Goal: Information Seeking & Learning: Learn about a topic

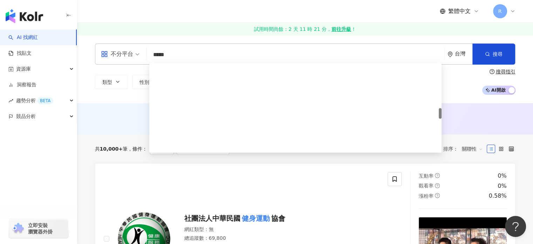
scroll to position [375, 0]
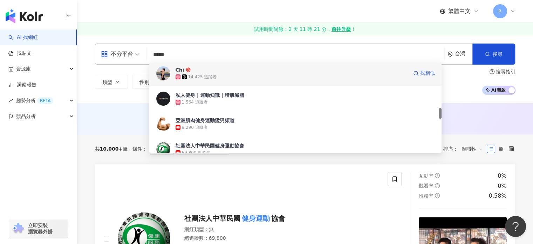
click at [257, 74] on div "14,425 追蹤者" at bounding box center [292, 76] width 232 height 7
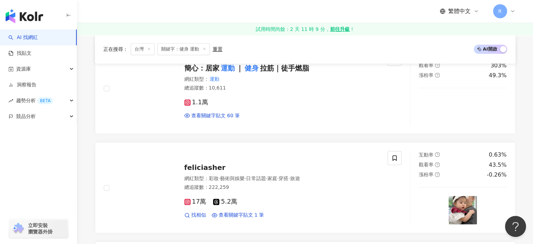
scroll to position [561, 0]
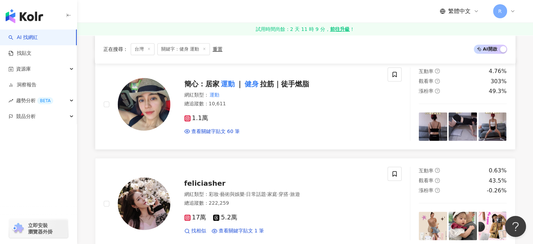
click at [241, 82] on span "｜" at bounding box center [239, 84] width 7 height 8
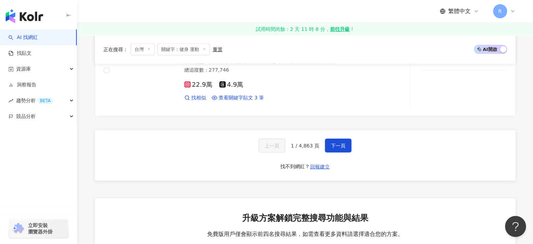
scroll to position [1262, 0]
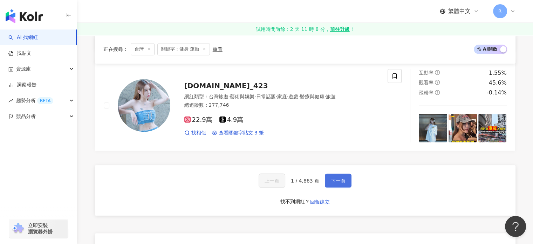
click at [335, 177] on span "下一頁" at bounding box center [338, 180] width 15 height 6
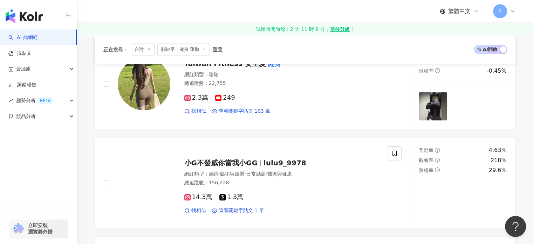
scroll to position [80, 0]
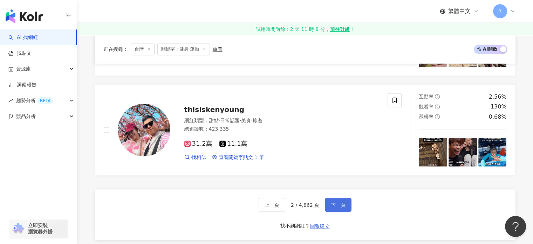
click at [345, 197] on button "下一頁" at bounding box center [338, 204] width 27 height 14
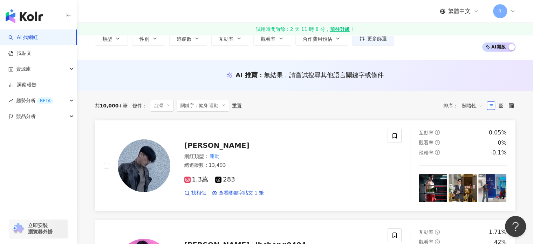
scroll to position [0, 0]
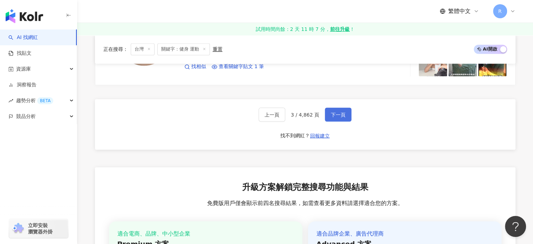
click at [346, 107] on button "下一頁" at bounding box center [338, 114] width 27 height 14
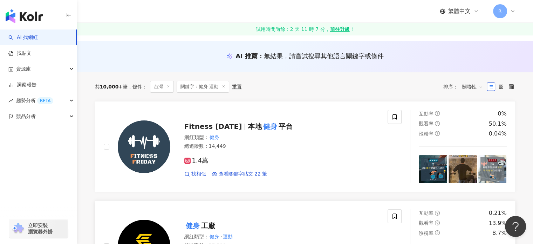
scroll to position [59, 0]
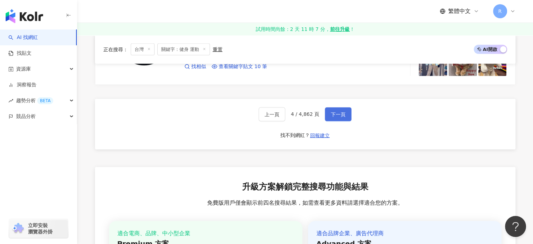
click at [334, 117] on button "下一頁" at bounding box center [338, 114] width 27 height 14
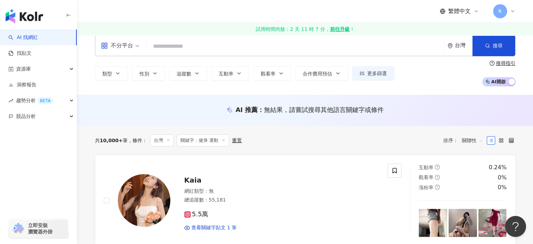
scroll to position [6, 0]
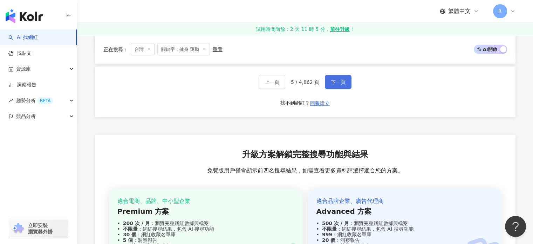
click at [339, 79] on span "下一頁" at bounding box center [338, 82] width 15 height 6
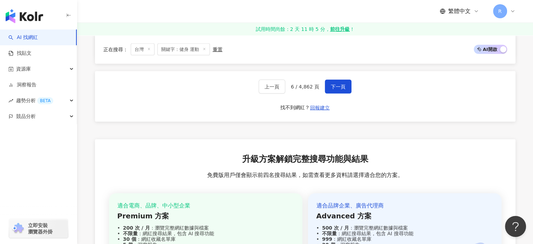
scroll to position [1210, 0]
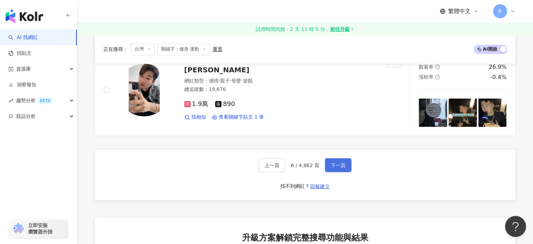
click at [344, 158] on button "下一頁" at bounding box center [338, 165] width 27 height 14
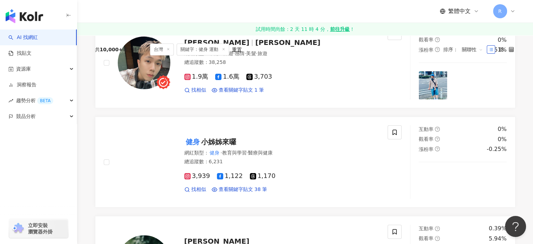
scroll to position [53, 0]
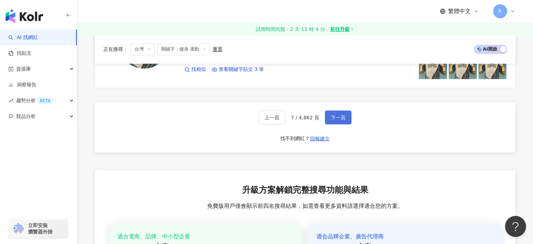
click at [334, 118] on button "下一頁" at bounding box center [338, 117] width 27 height 14
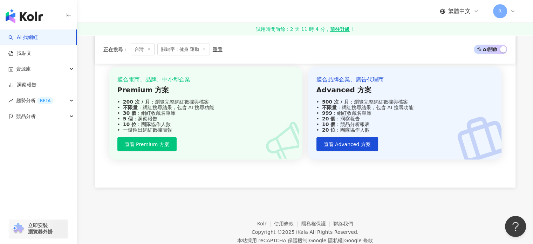
scroll to position [1307, 0]
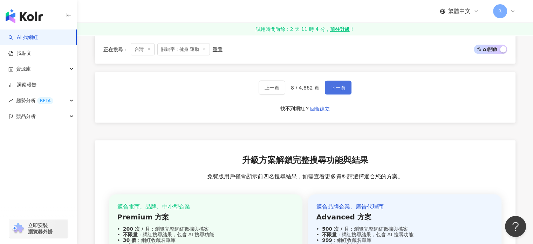
click at [342, 87] on span "下一頁" at bounding box center [338, 87] width 15 height 6
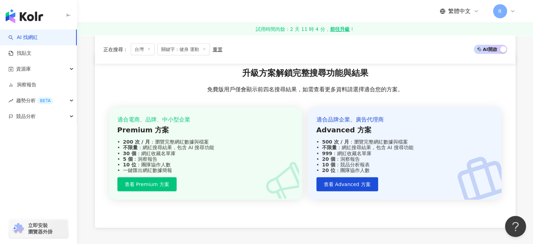
scroll to position [1412, 0]
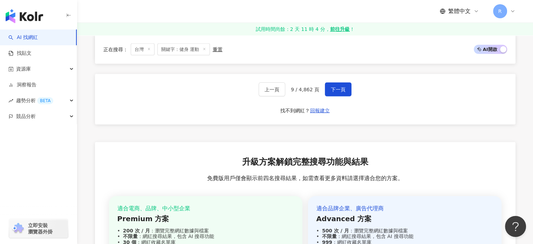
click at [349, 87] on div "上一頁 9 / 4,862 頁 下一頁 找不到網紅？ 回報建立" at bounding box center [305, 99] width 421 height 50
click at [347, 85] on button "下一頁" at bounding box center [338, 89] width 27 height 14
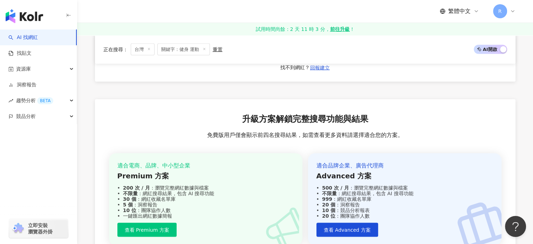
scroll to position [1257, 0]
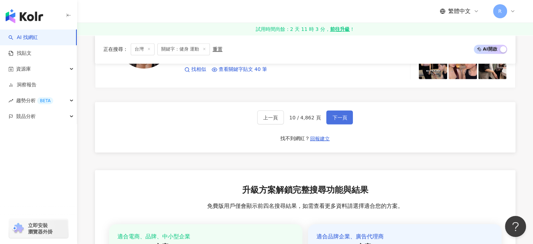
click at [332, 117] on span "下一頁" at bounding box center [339, 117] width 15 height 6
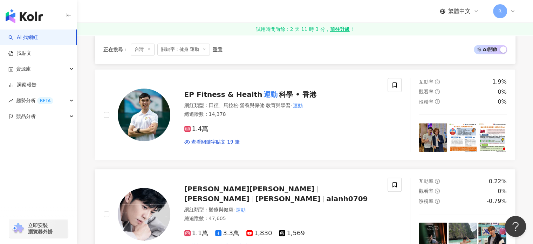
scroll to position [631, 0]
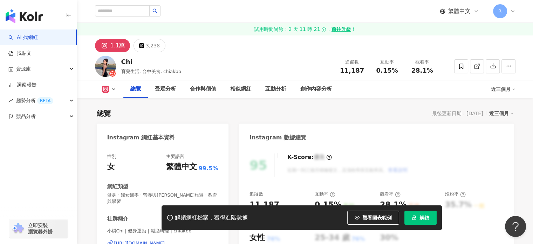
scroll to position [140, 0]
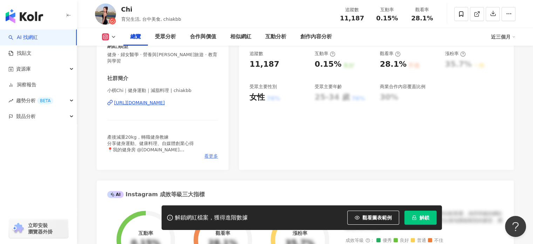
click at [210, 153] on span "看更多" at bounding box center [211, 156] width 14 height 6
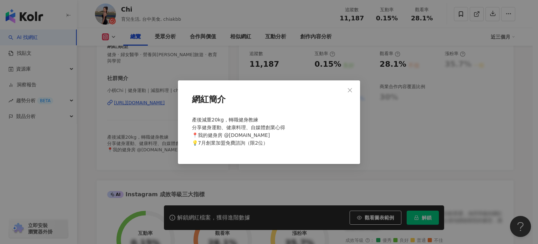
click at [406, 138] on div "網紅簡介 產後減重20kg，轉職健身教練 分享健身運動、健康料理、自媒體創業心得 📍我的健身房 @wero.fitness 💡7月創業加盟免費諮詢（限2位）" at bounding box center [269, 122] width 538 height 244
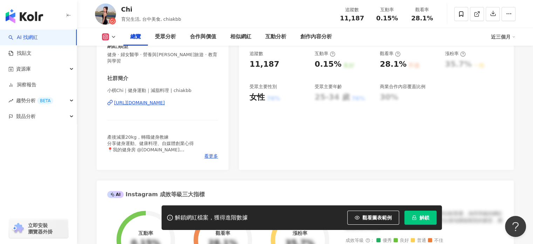
click at [165, 101] on div "https://www.instagram.com/chiakbb/" at bounding box center [139, 103] width 51 height 6
click at [165, 104] on div "https://www.instagram.com/chiakbb/" at bounding box center [139, 103] width 51 height 6
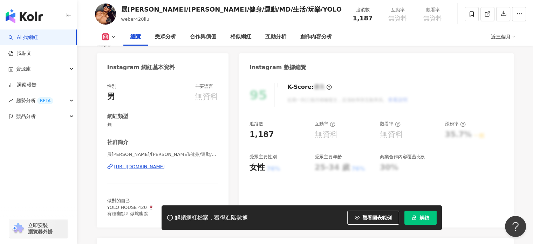
scroll to position [70, 0]
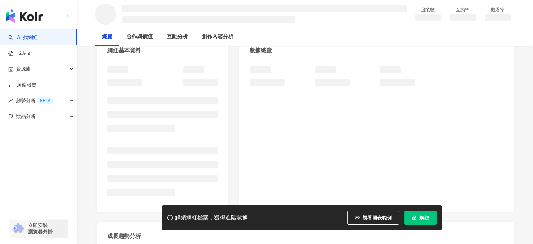
scroll to position [140, 0]
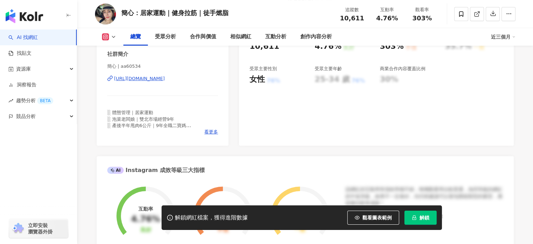
scroll to position [140, 0]
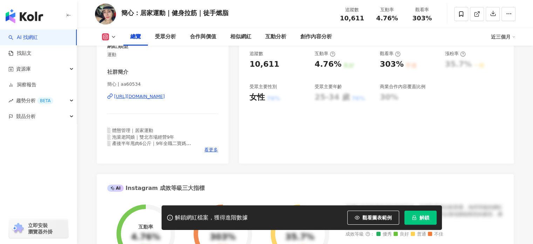
click at [165, 98] on div "https://www.instagram.com/aa60534/" at bounding box center [139, 96] width 51 height 6
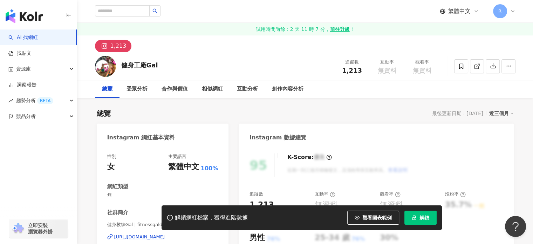
scroll to position [70, 0]
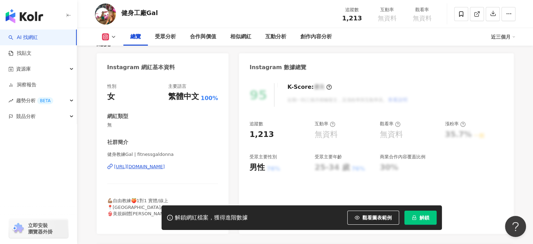
click at [165, 167] on div "https://www.instagram.com/fitnessgaldonna/" at bounding box center [139, 166] width 51 height 6
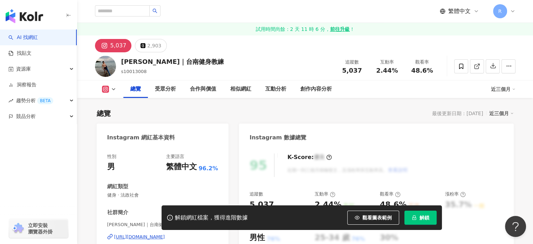
click at [165, 233] on div "https://www.instagram.com/s10013008/" at bounding box center [139, 236] width 51 height 6
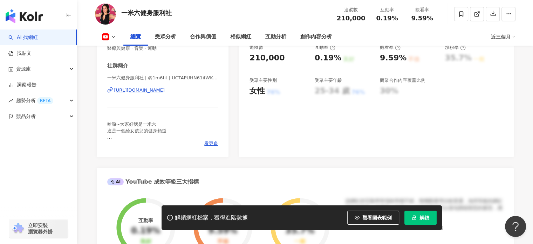
scroll to position [140, 0]
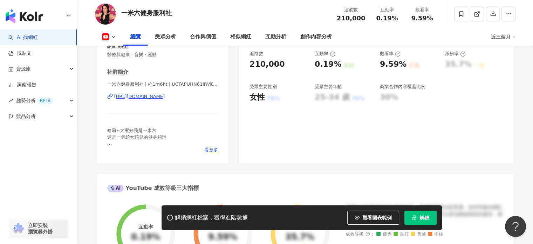
click at [158, 95] on div "https://www.youtube.com/channel/UCTAPUHN61ifWKKRK-ceoJIg" at bounding box center [139, 96] width 51 height 6
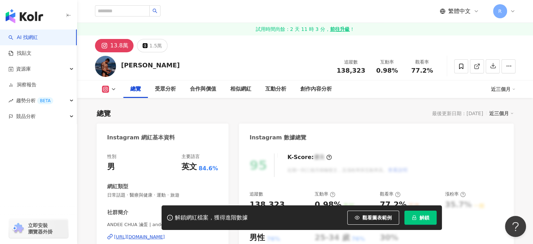
click at [165, 233] on div "[URL][DOMAIN_NAME]" at bounding box center [139, 236] width 51 height 6
